Goal: Download file/media

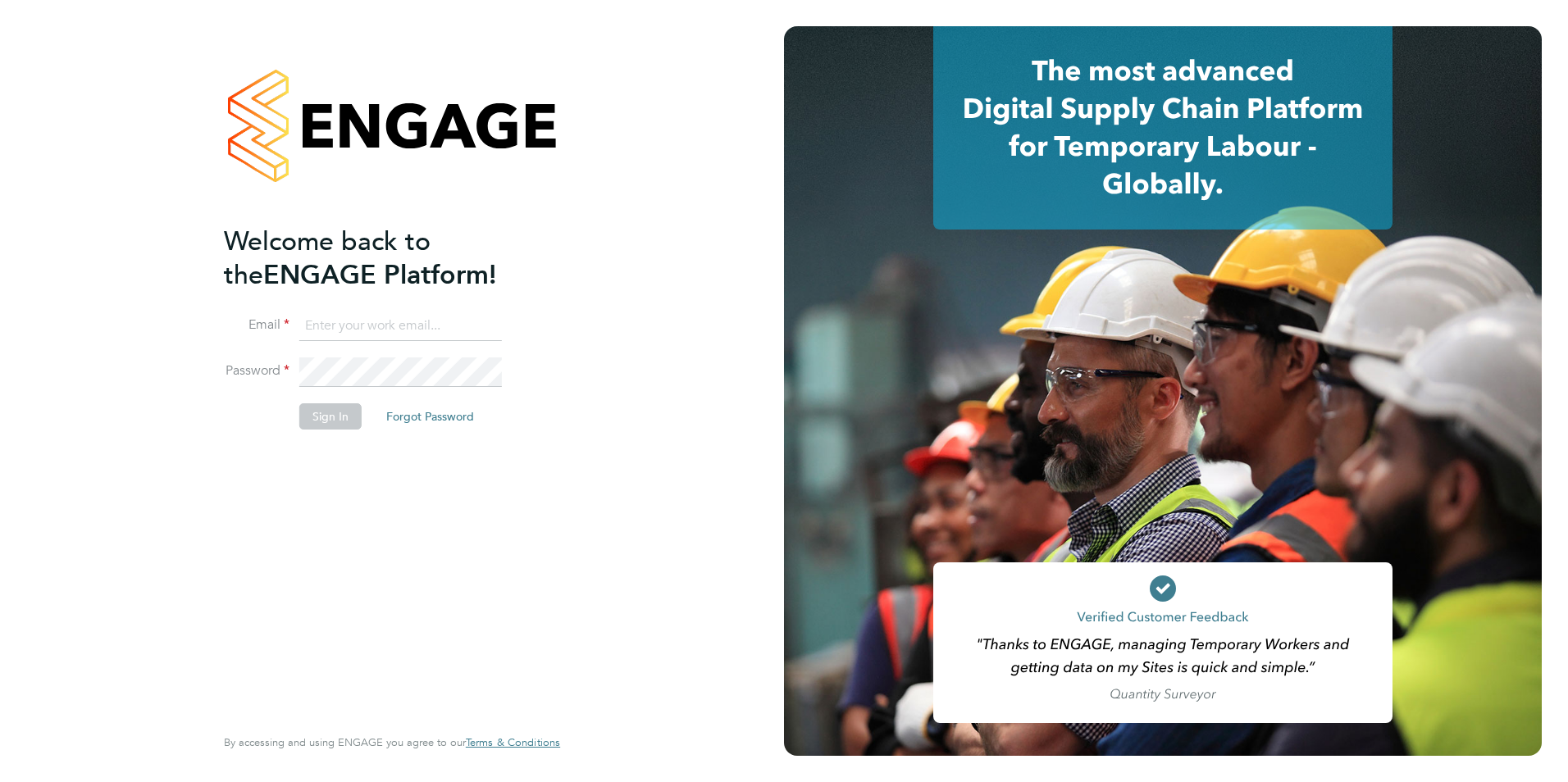
type input "will@knightwood.com"
click at [331, 423] on button "Sign In" at bounding box center [330, 417] width 62 height 26
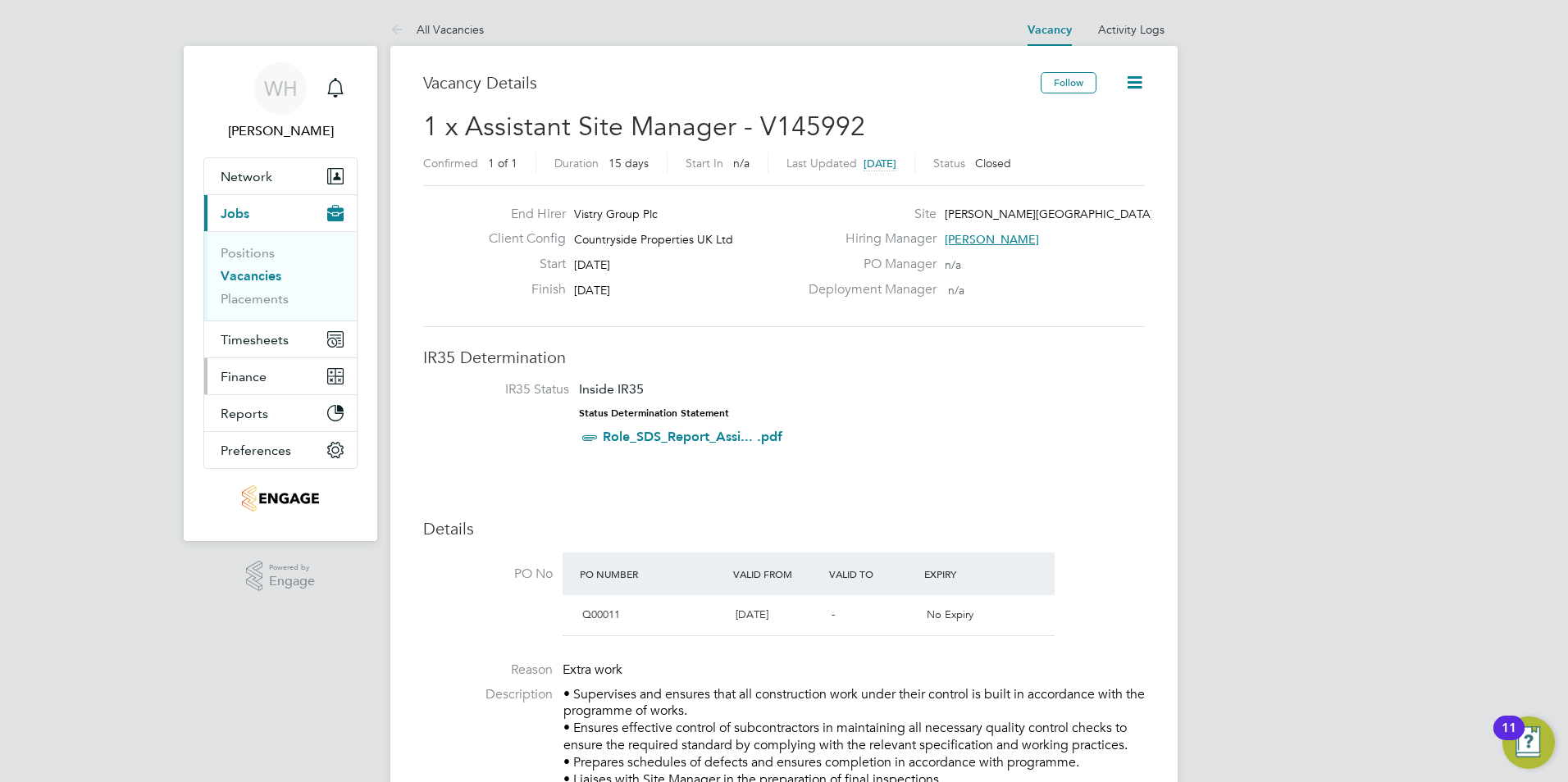
click at [251, 374] on span "Finance" at bounding box center [244, 376] width 46 height 16
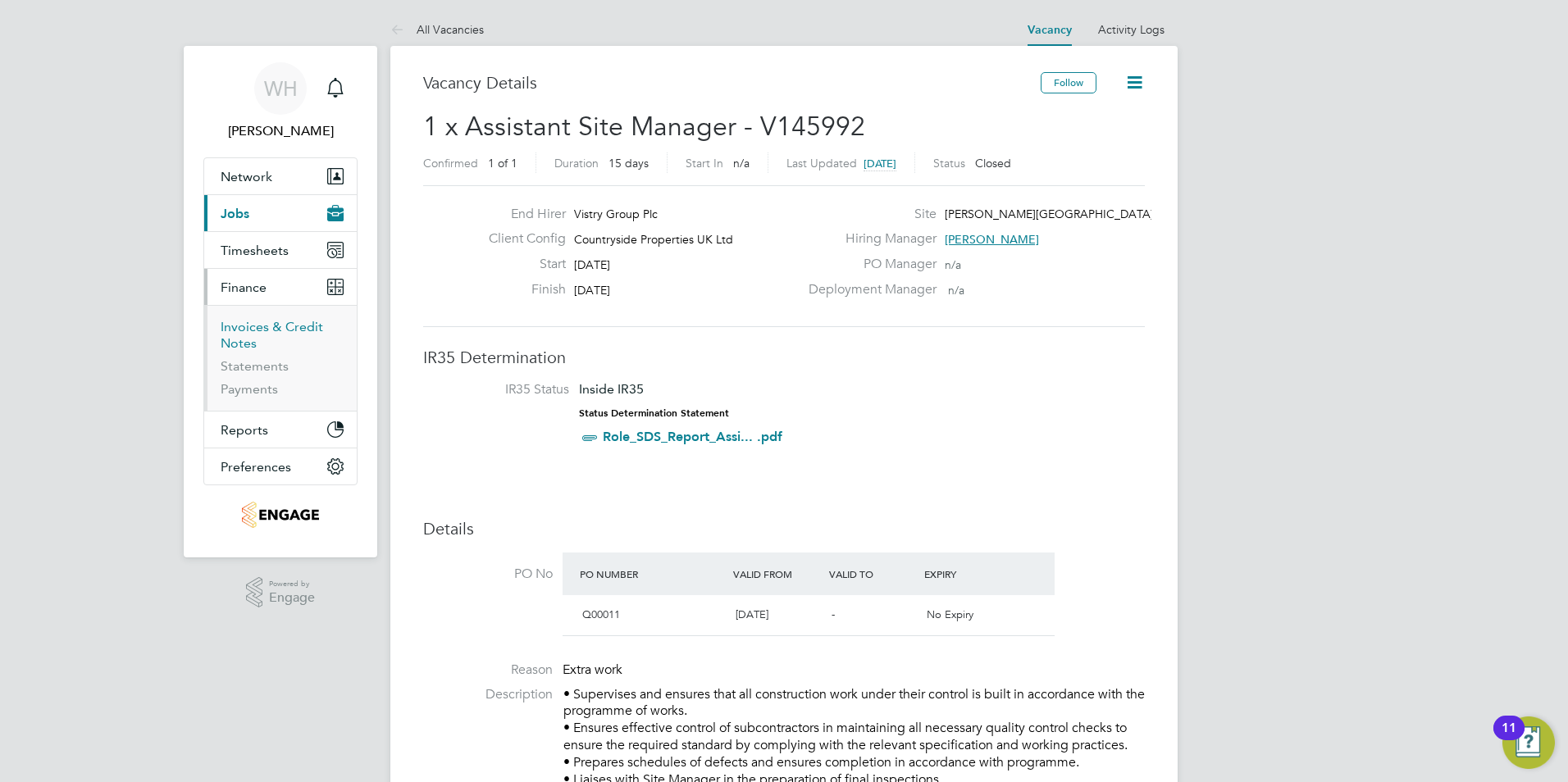
click at [256, 331] on link "Invoices & Credit Notes" at bounding box center [272, 335] width 103 height 32
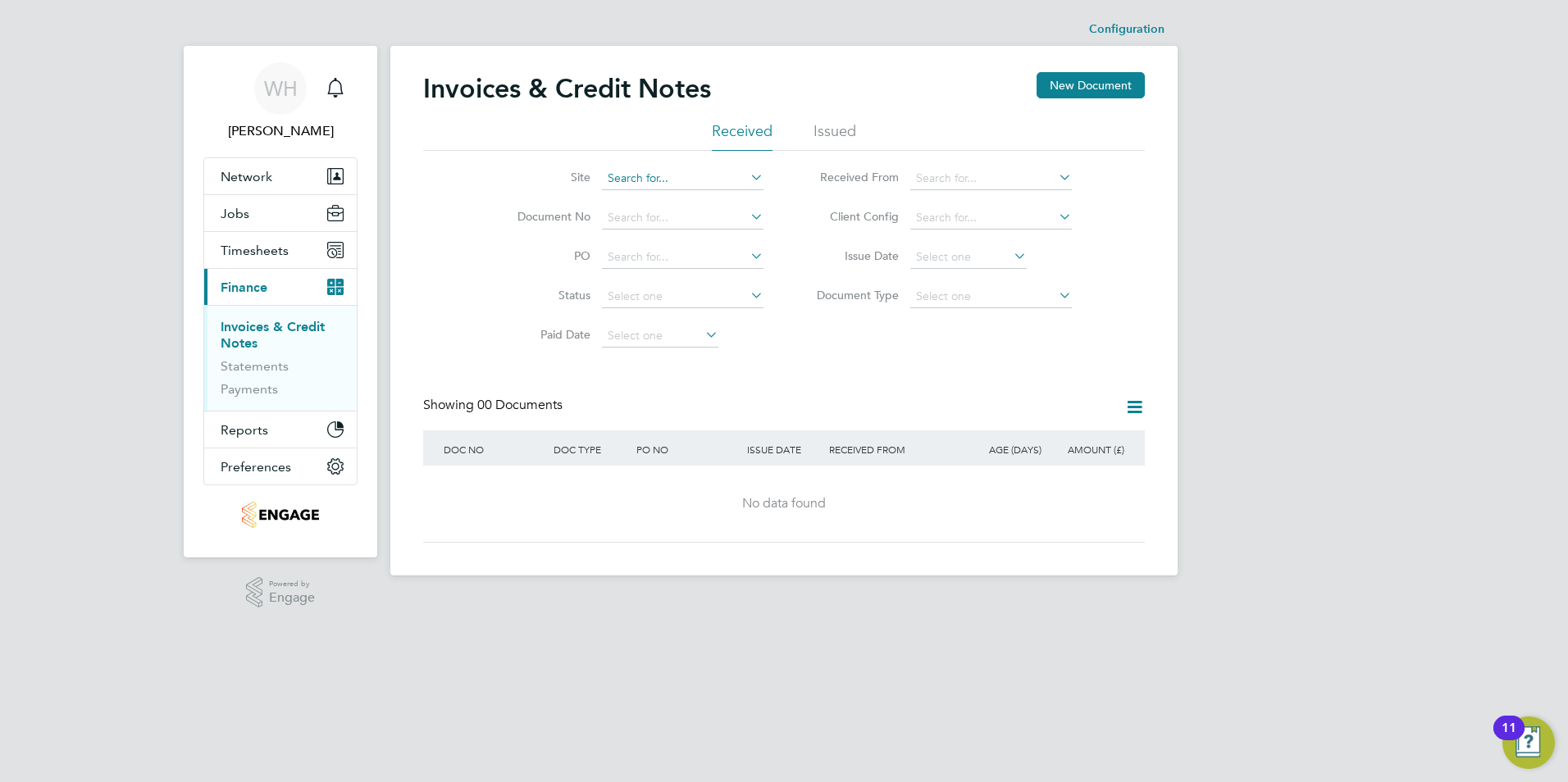
drag, startPoint x: 834, startPoint y: 129, endPoint x: 733, endPoint y: 174, distance: 110.6
click at [834, 129] on li "Issued" at bounding box center [835, 136] width 43 height 30
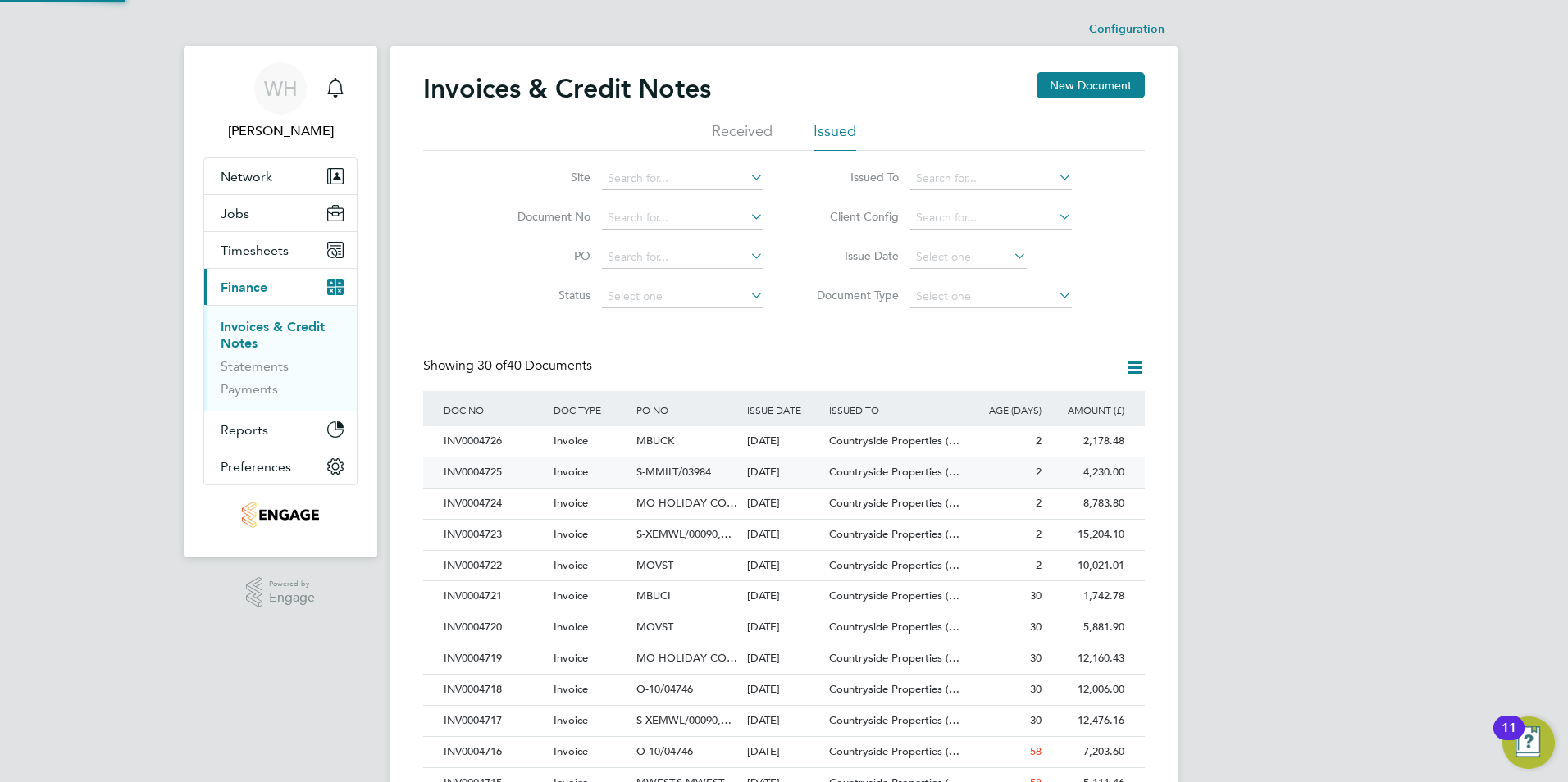
scroll to position [31, 112]
click at [488, 566] on div "INV0004722" at bounding box center [495, 566] width 110 height 31
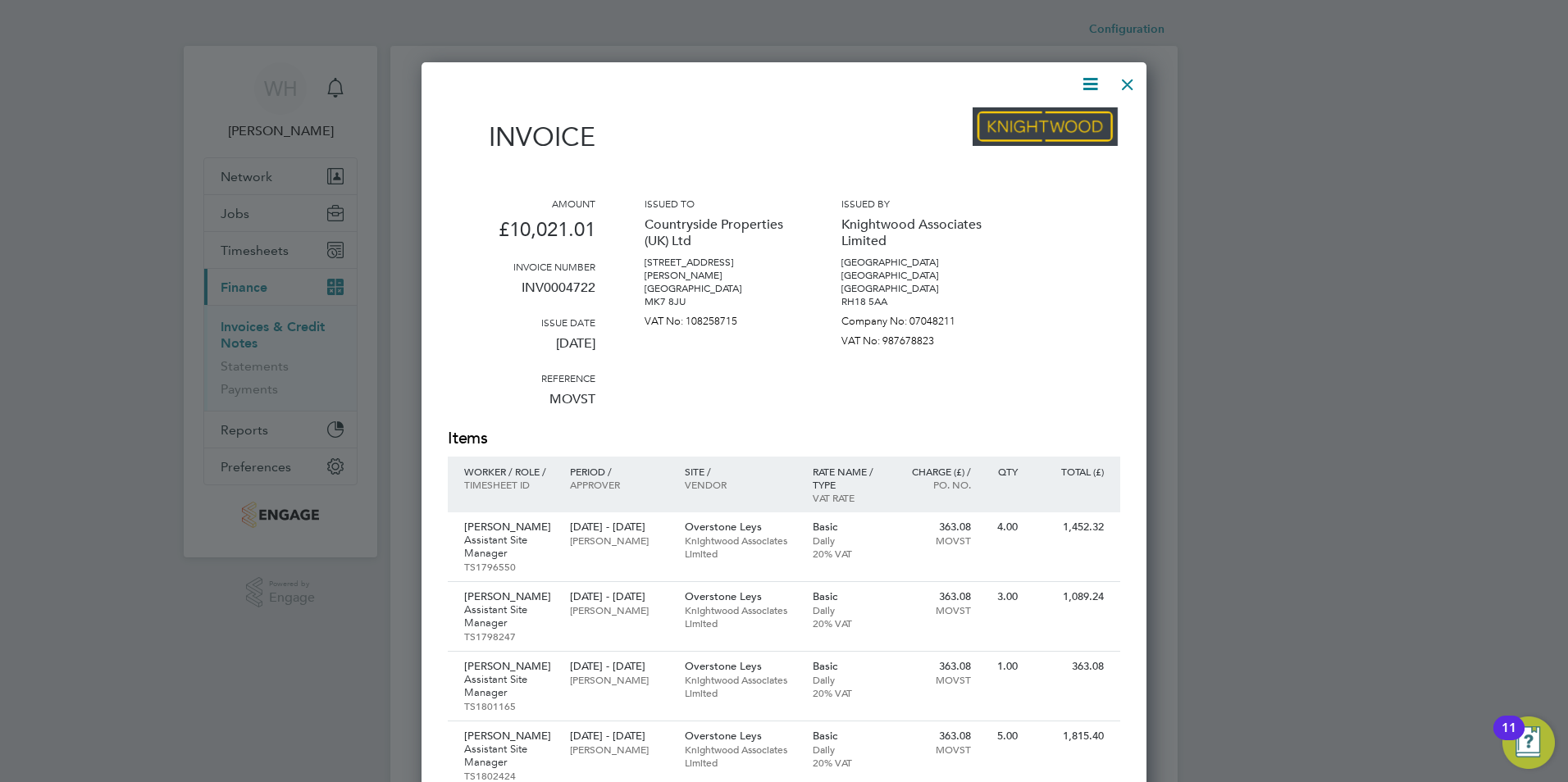
click at [1093, 83] on icon at bounding box center [1090, 83] width 21 height 21
click at [1034, 119] on li "Download Invoice" at bounding box center [1040, 123] width 113 height 23
click at [1130, 83] on div at bounding box center [1128, 80] width 30 height 30
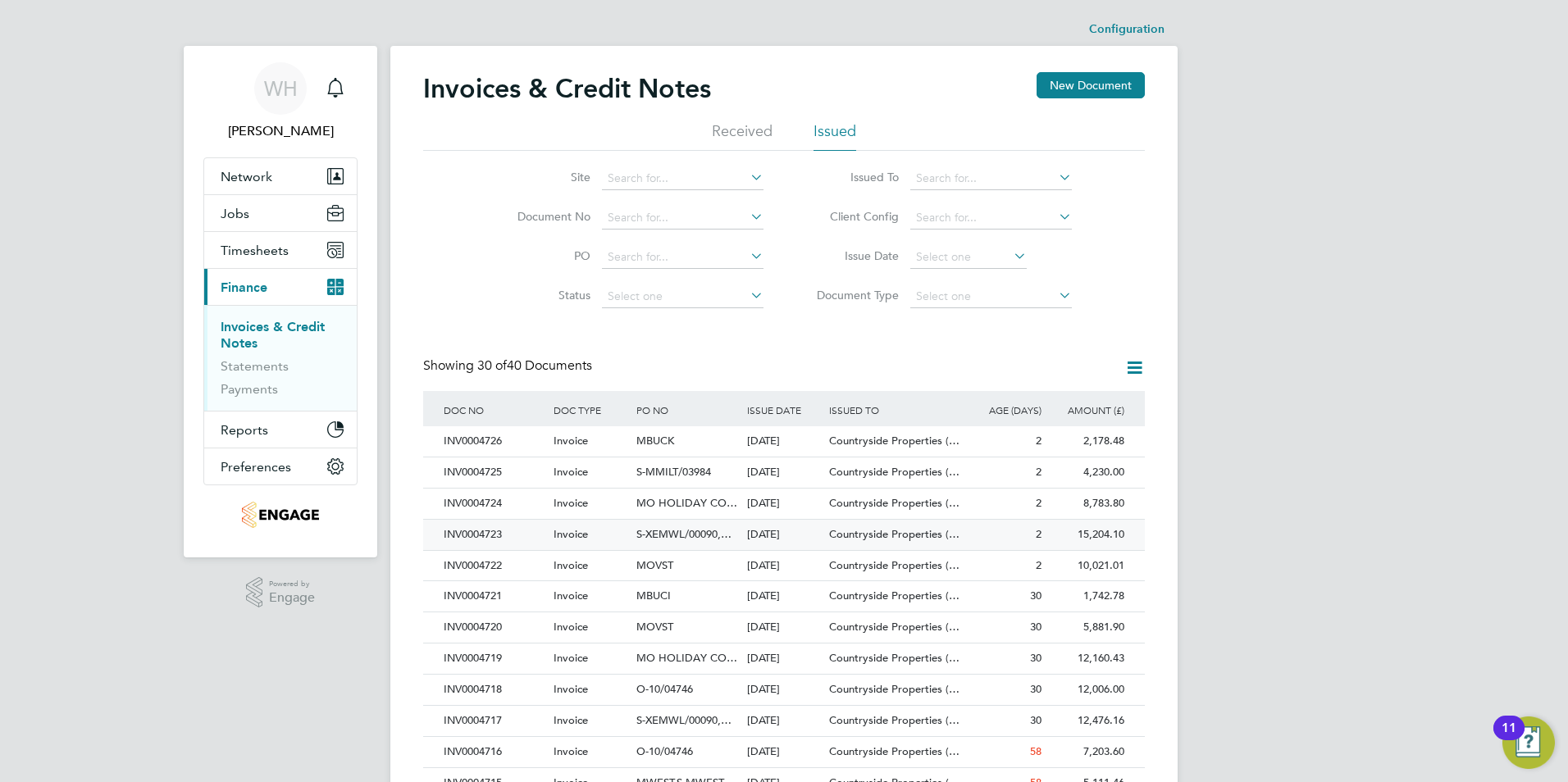
click at [491, 530] on div "INV0004723" at bounding box center [495, 535] width 110 height 31
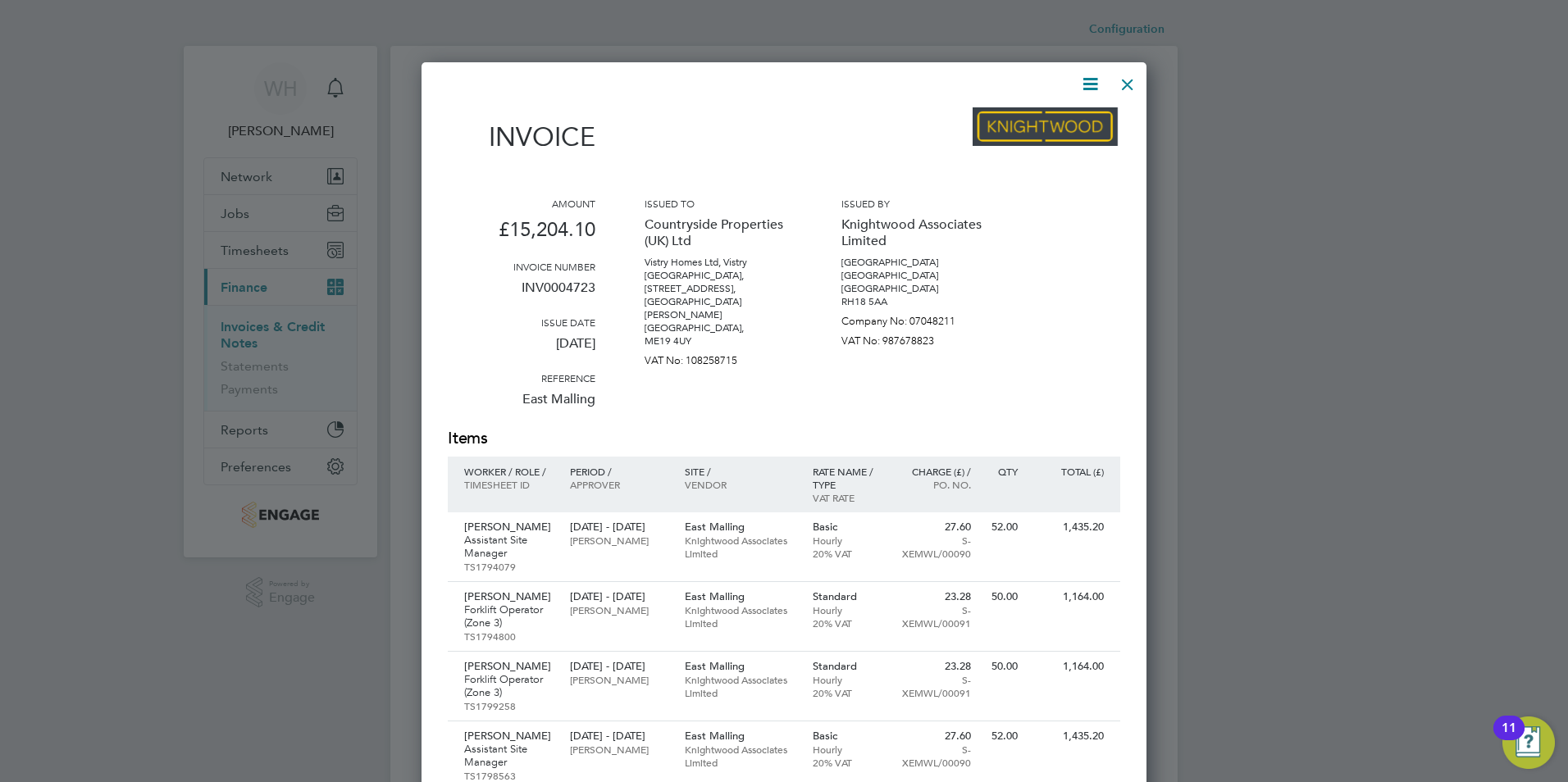
click at [1094, 87] on icon at bounding box center [1090, 83] width 21 height 21
click at [1060, 124] on li "Download Invoice" at bounding box center [1040, 123] width 113 height 23
click at [1126, 83] on div at bounding box center [1128, 80] width 30 height 30
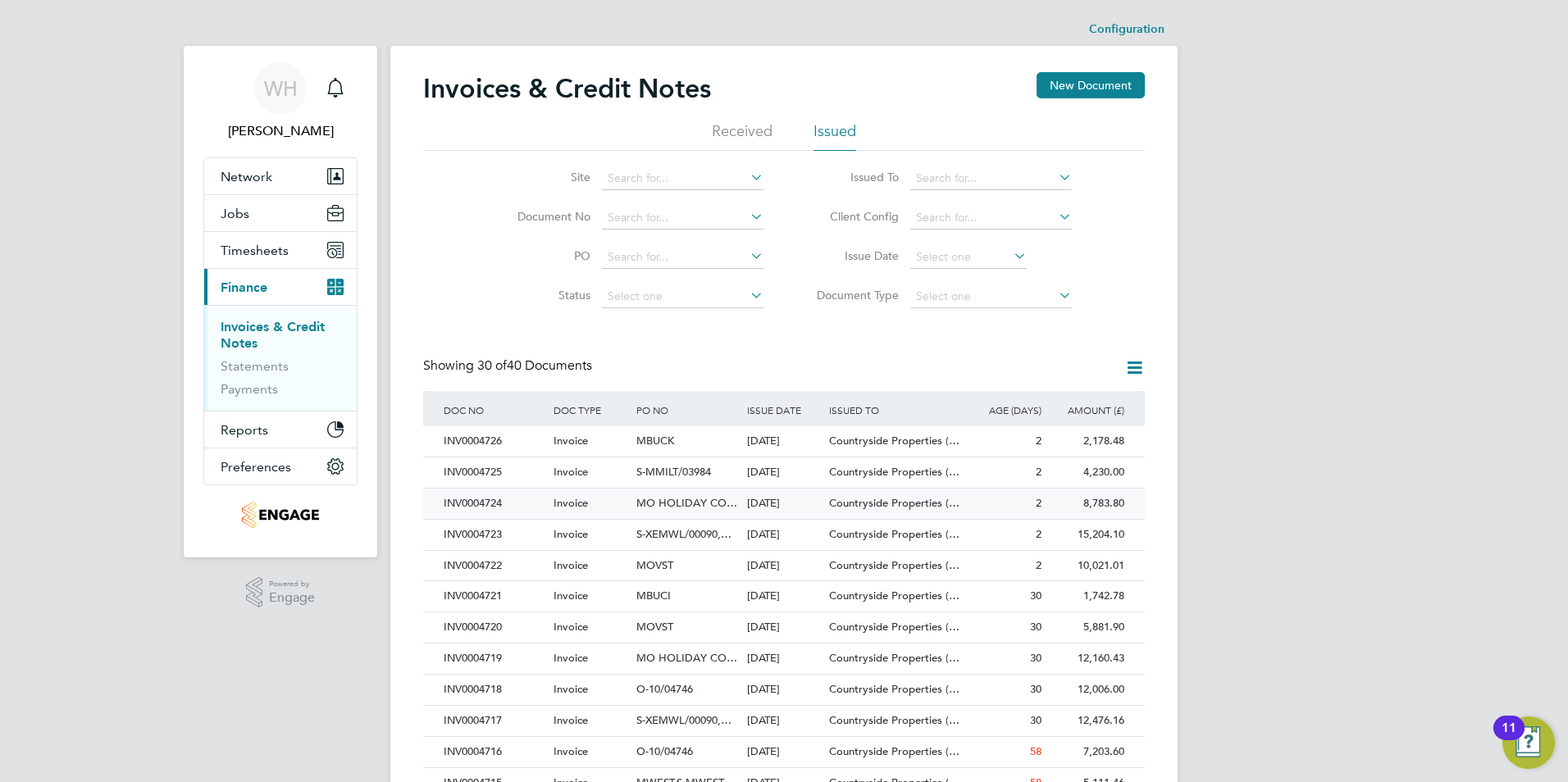
click at [488, 503] on div "INV0004724" at bounding box center [495, 503] width 110 height 31
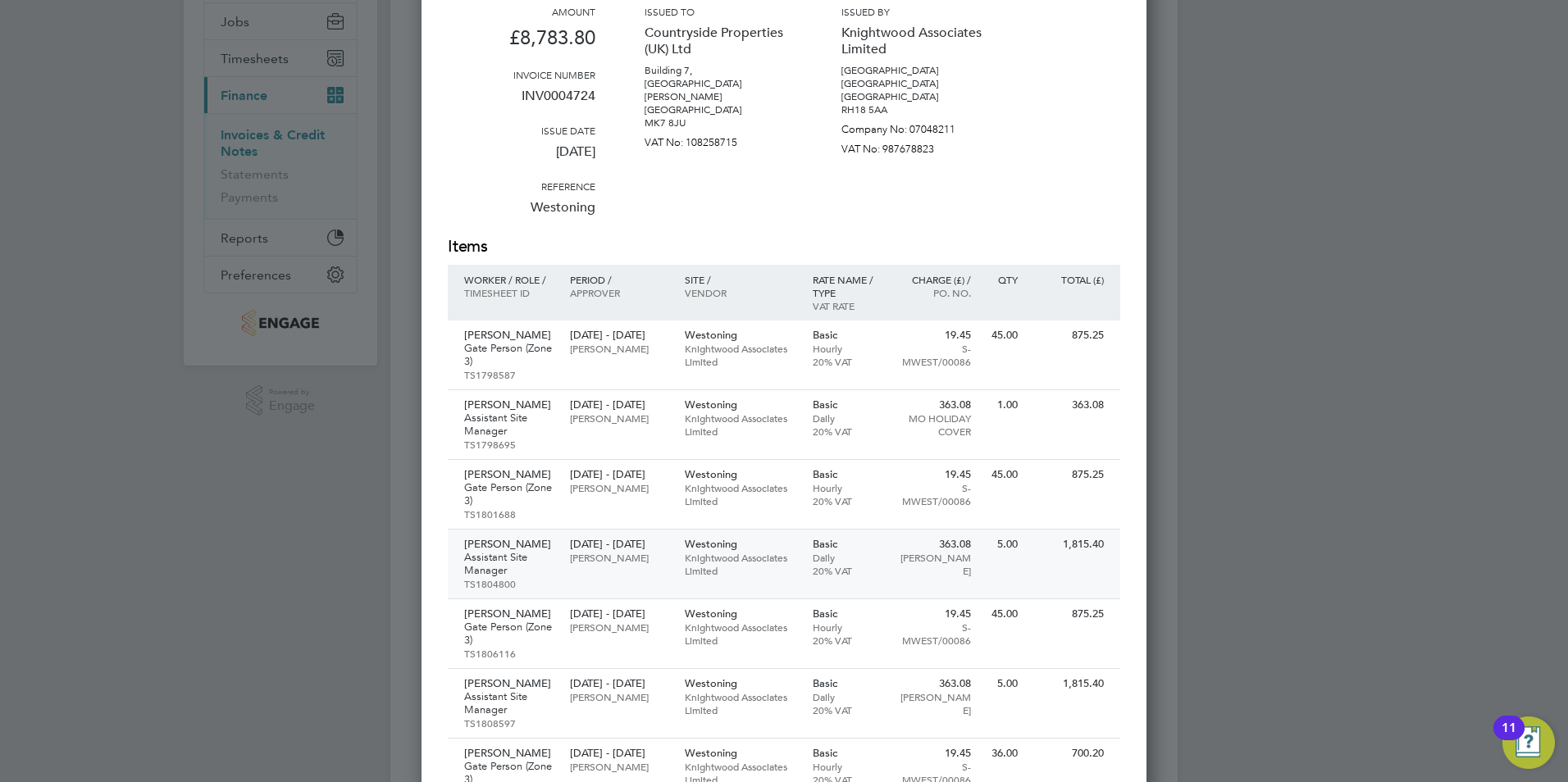
scroll to position [28, 0]
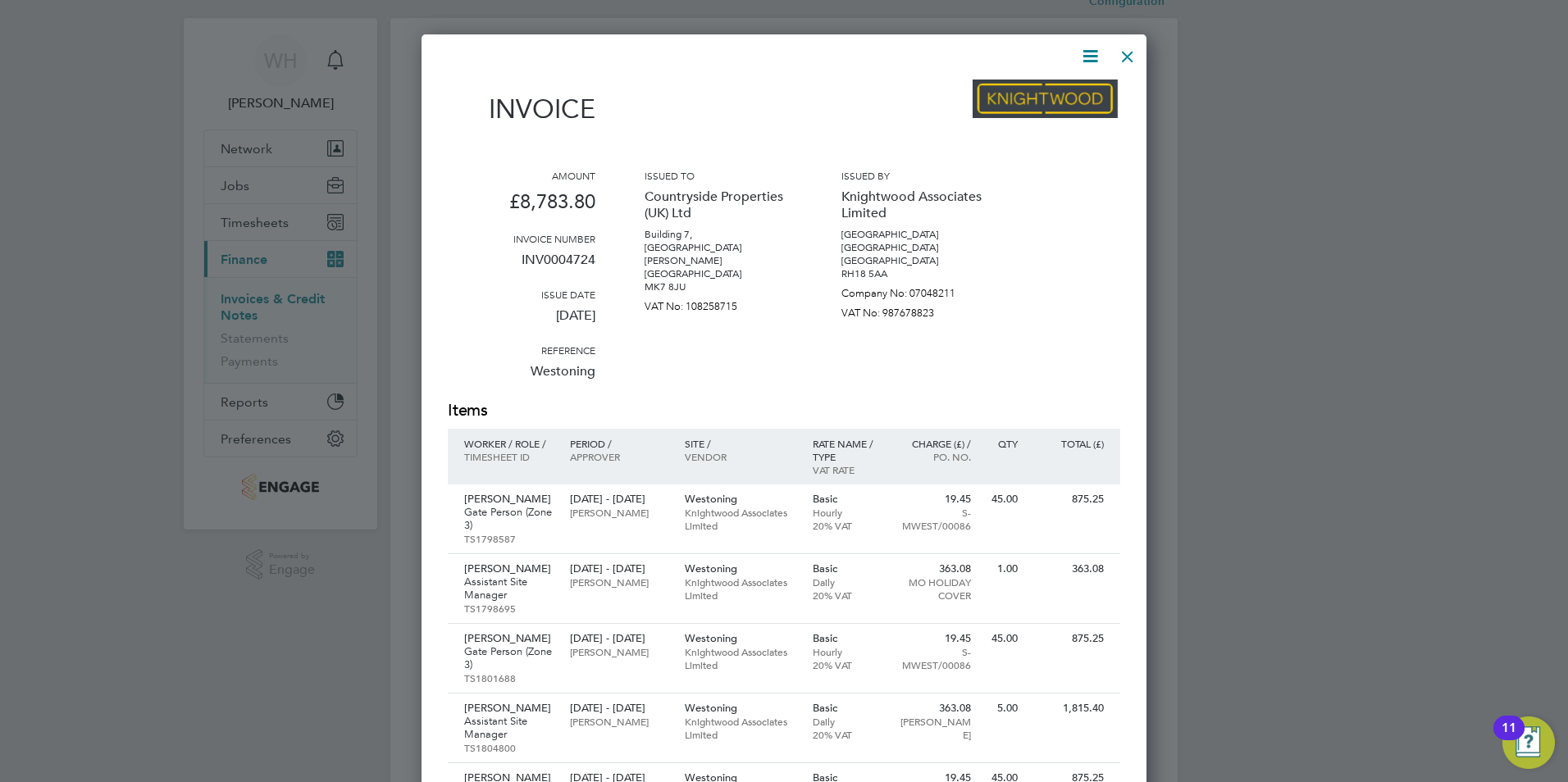
click at [1092, 56] on icon at bounding box center [1090, 56] width 21 height 21
click at [1041, 91] on li "Download Invoice" at bounding box center [1040, 95] width 113 height 23
click at [1133, 59] on div at bounding box center [1128, 53] width 30 height 30
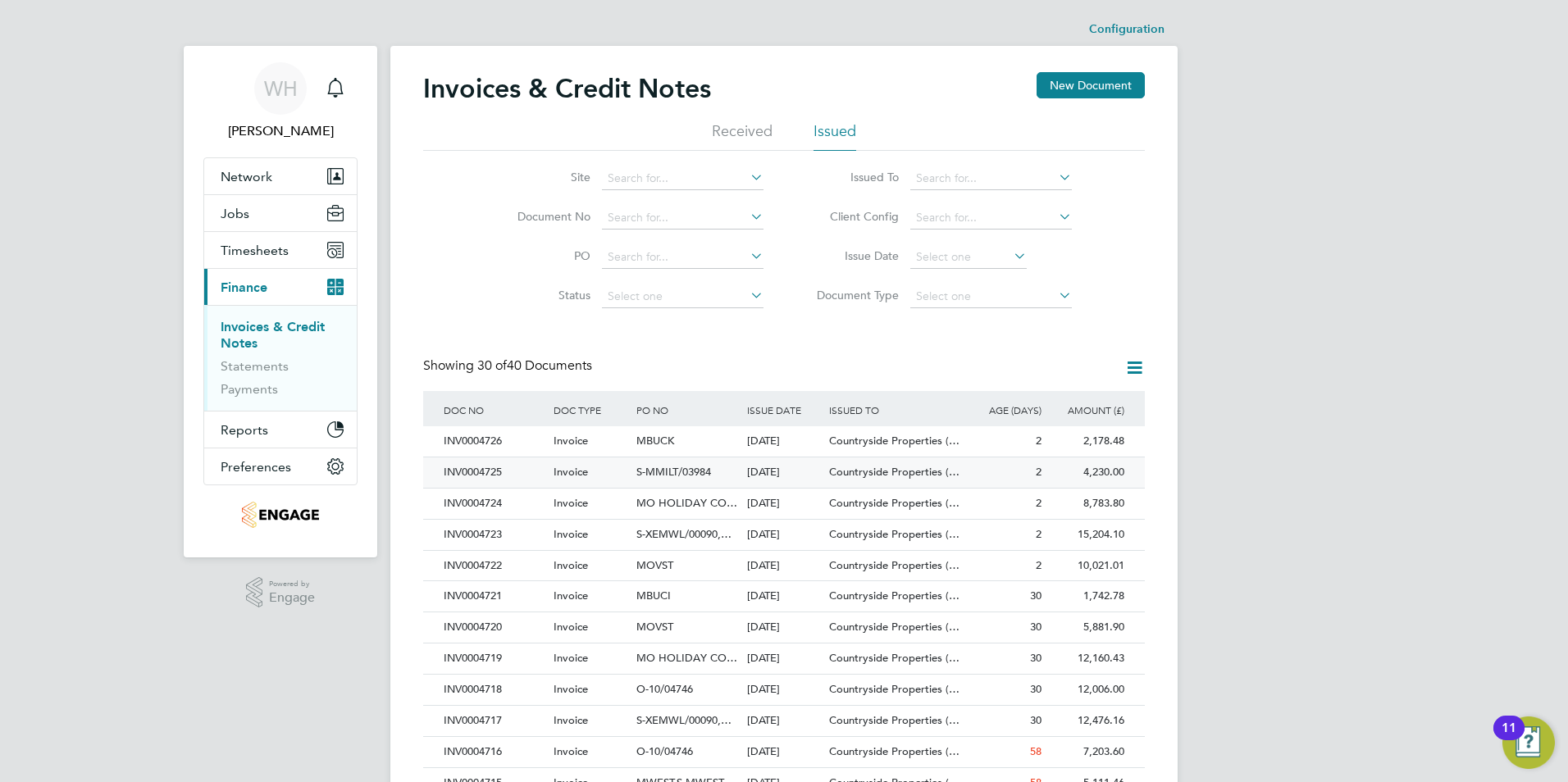
click at [486, 470] on div "INV0004725" at bounding box center [495, 472] width 110 height 31
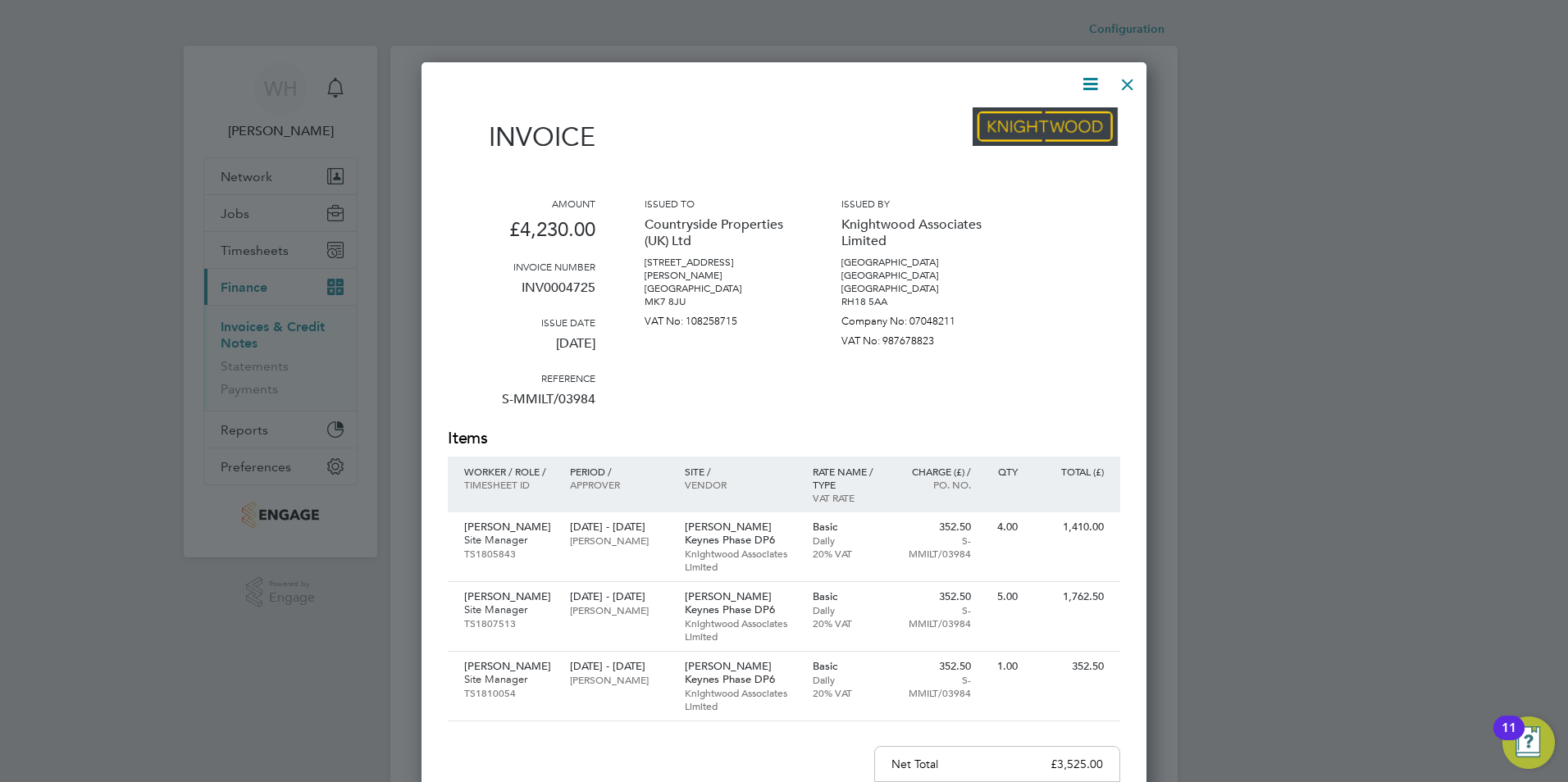
click at [1088, 88] on icon at bounding box center [1090, 83] width 21 height 21
click at [1043, 121] on li "Download Invoice" at bounding box center [1040, 123] width 113 height 23
click at [1133, 79] on div at bounding box center [1128, 80] width 30 height 30
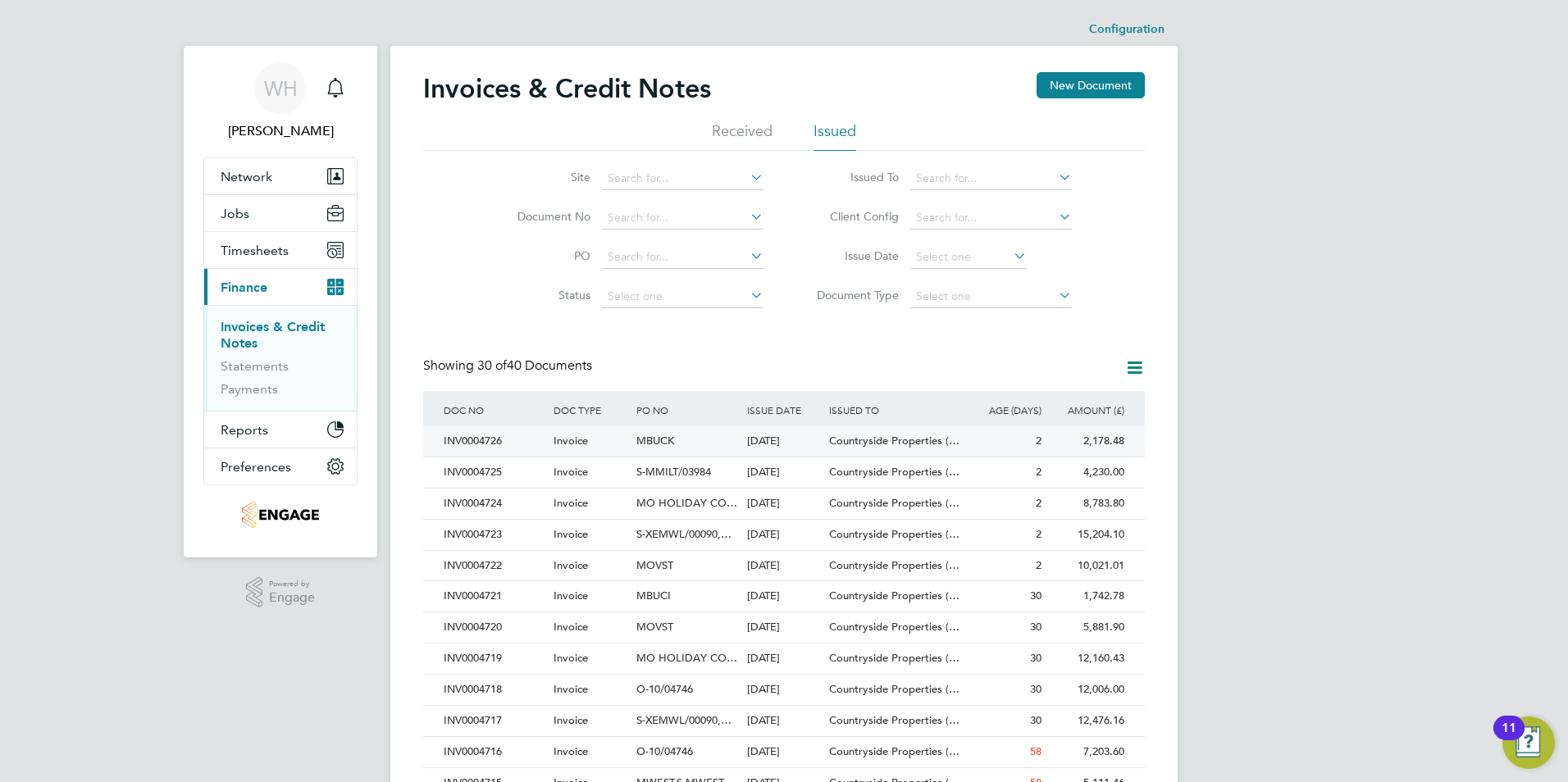
click at [491, 446] on div "INV0004726" at bounding box center [495, 441] width 110 height 31
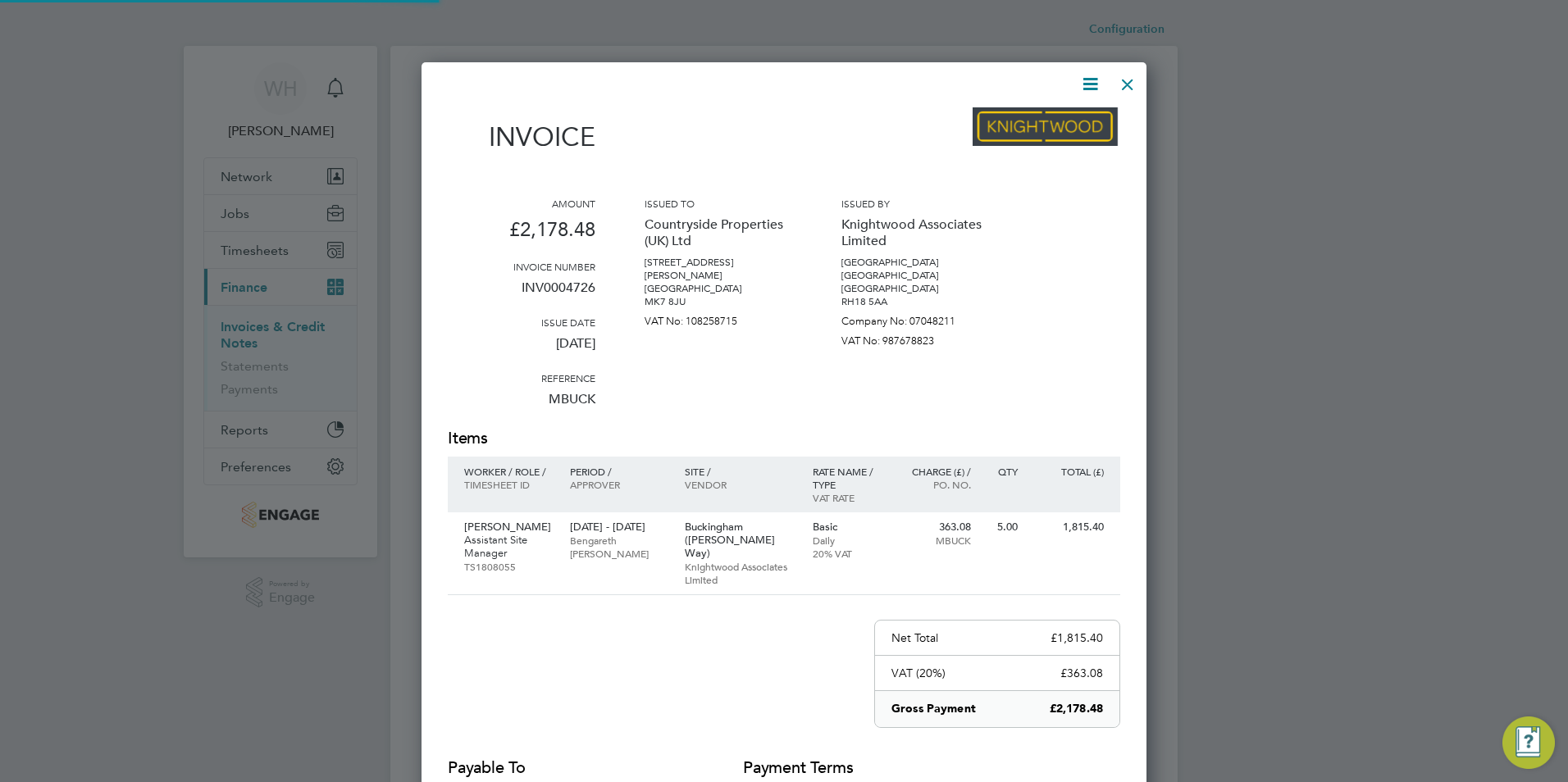
scroll to position [861, 726]
click at [1095, 84] on icon at bounding box center [1090, 83] width 21 height 21
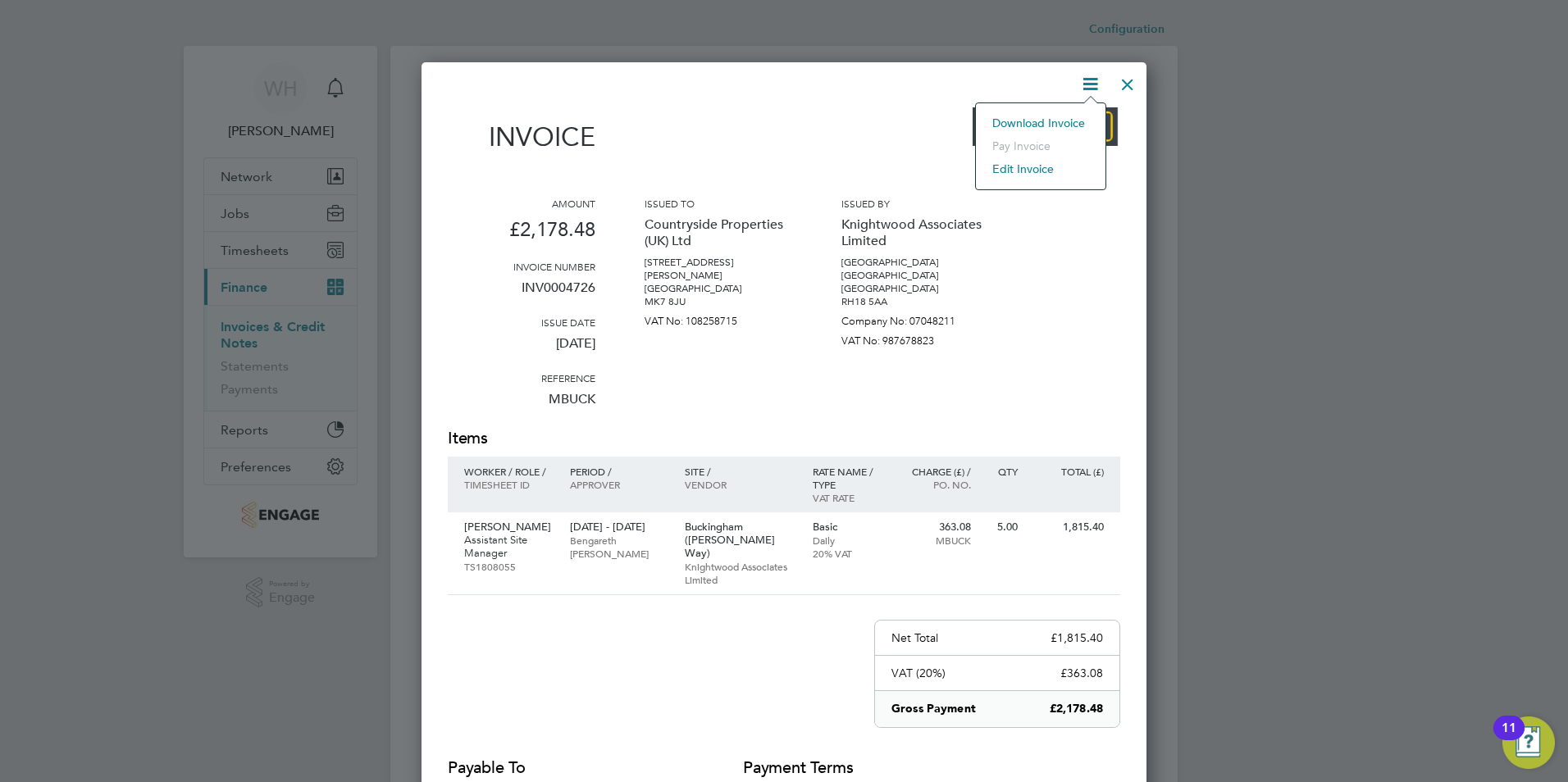
click at [1065, 120] on li "Download Invoice" at bounding box center [1040, 123] width 113 height 23
click at [1127, 83] on div at bounding box center [1128, 80] width 30 height 30
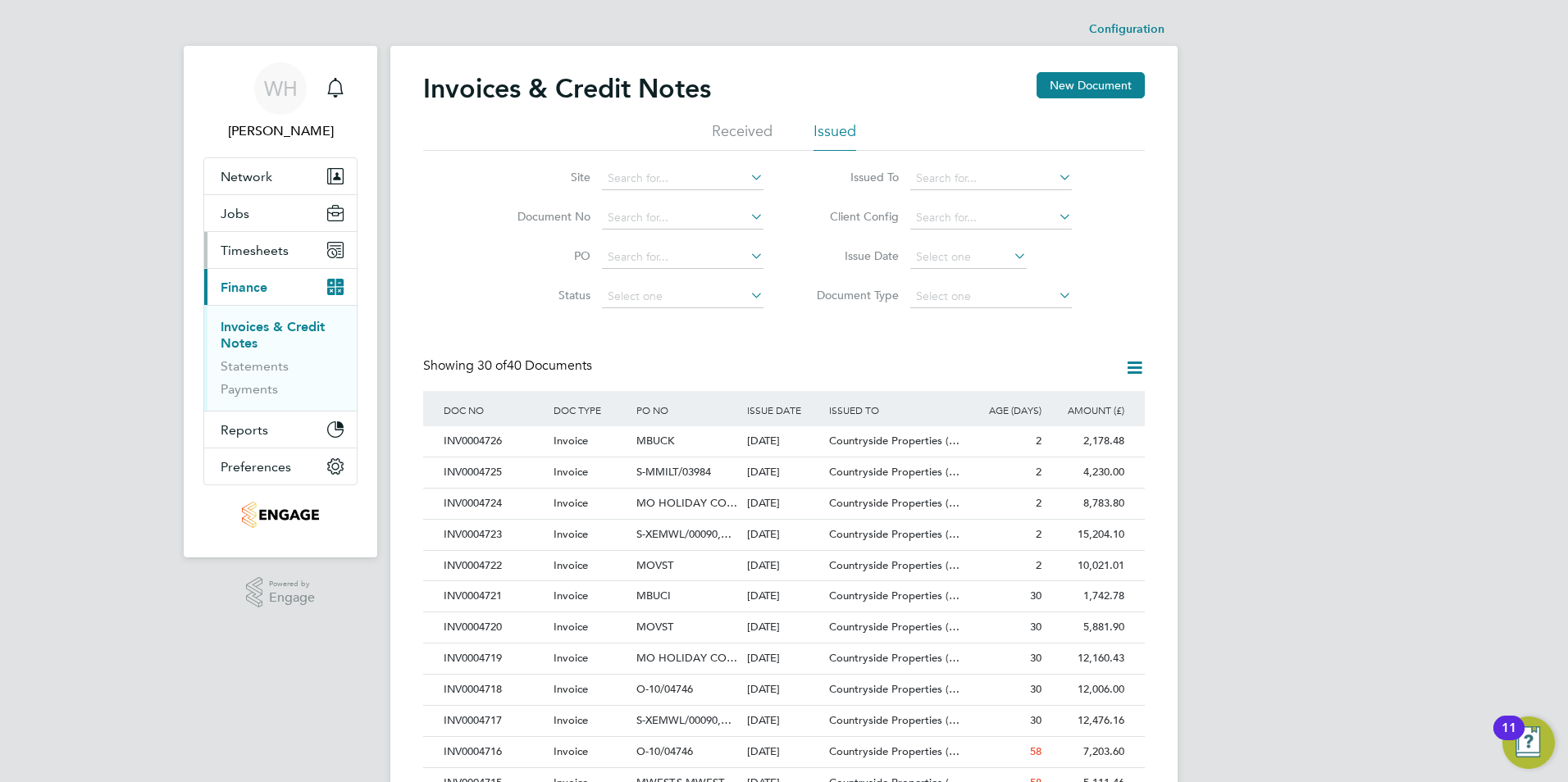
click at [238, 249] on span "Timesheets" at bounding box center [255, 250] width 68 height 16
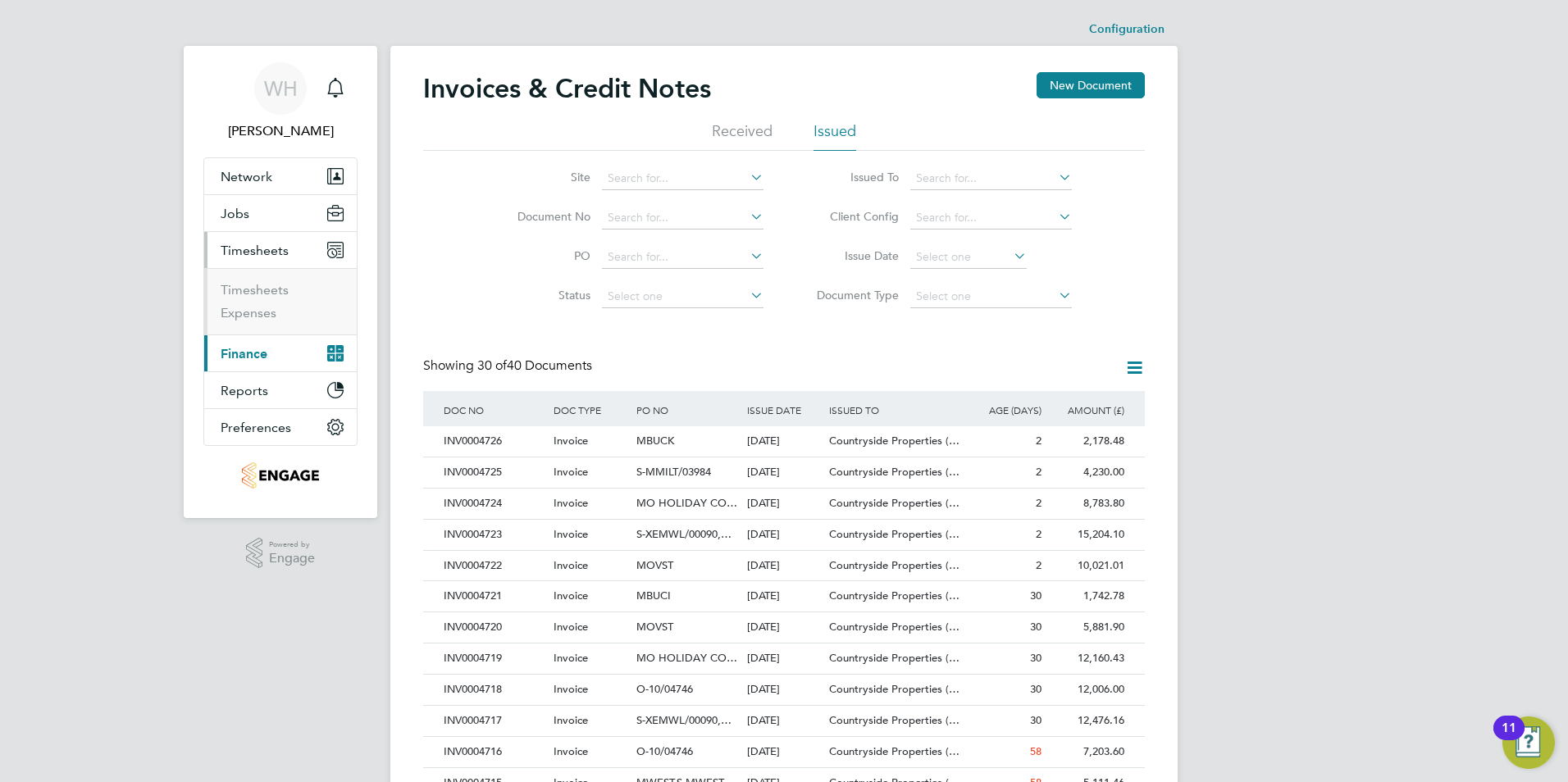
click at [243, 251] on span "Timesheets" at bounding box center [255, 250] width 68 height 16
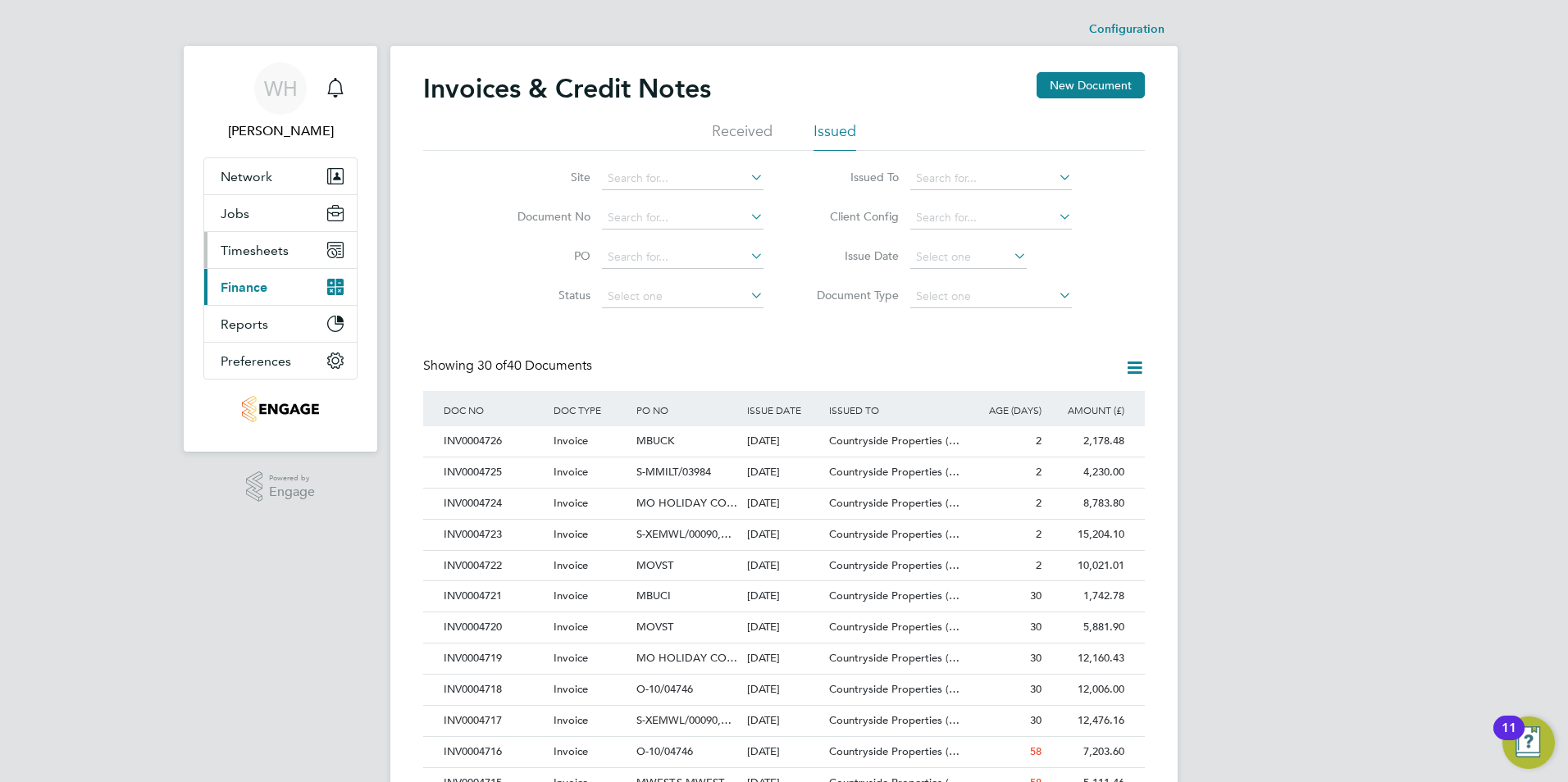
click at [256, 255] on span "Timesheets" at bounding box center [255, 250] width 68 height 16
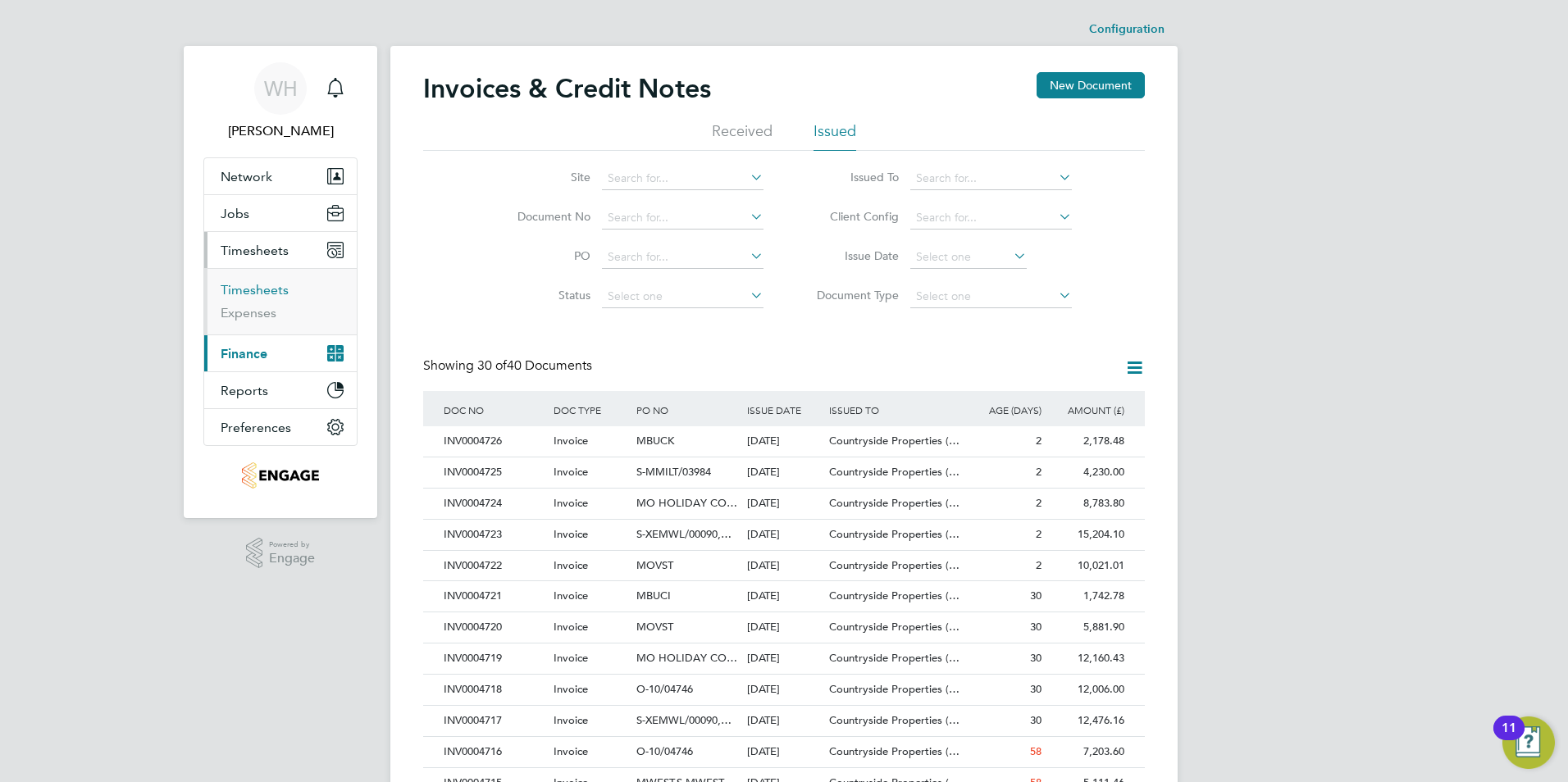
click at [261, 290] on link "Timesheets" at bounding box center [255, 289] width 68 height 16
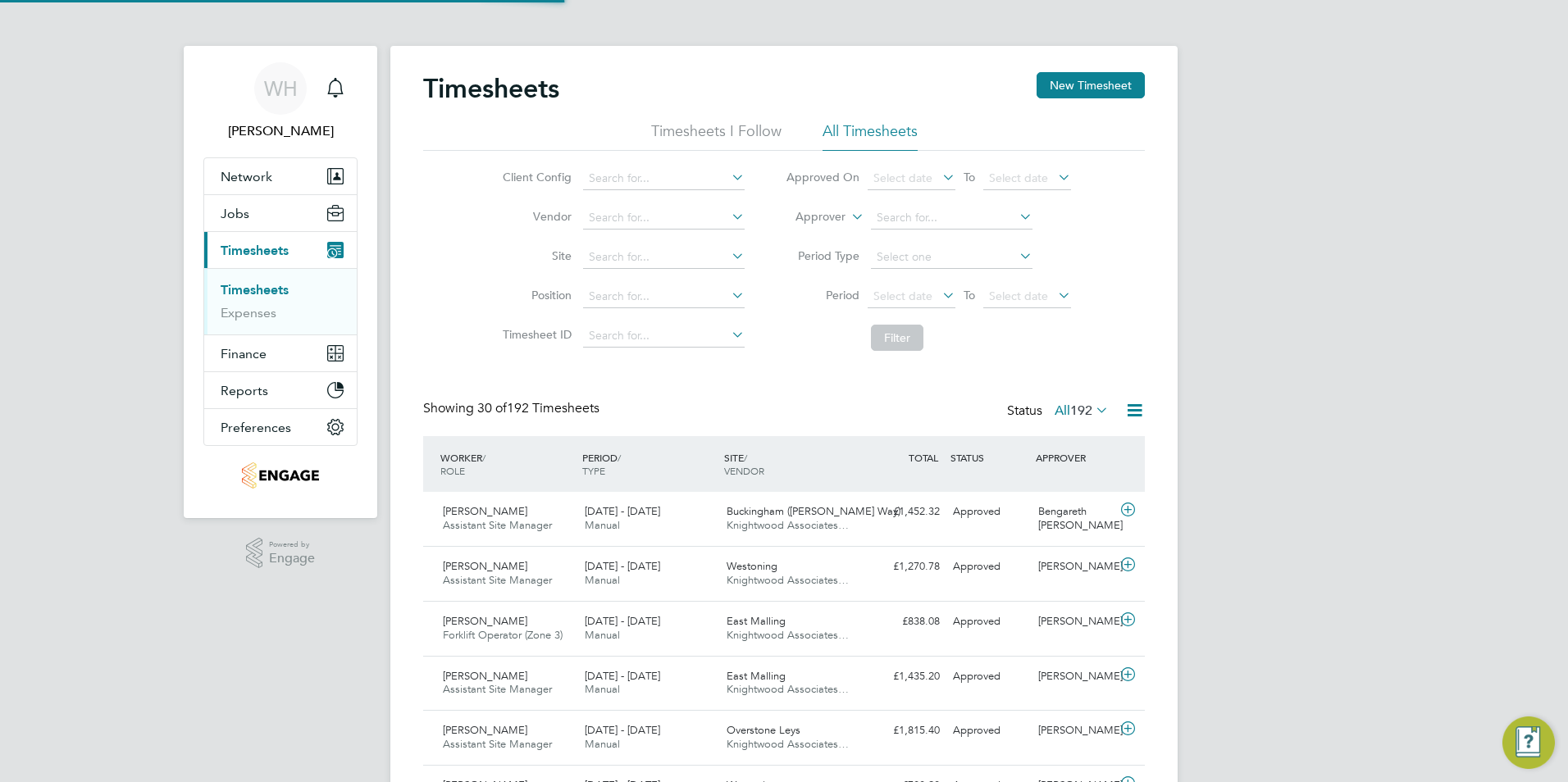
scroll to position [42, 143]
